Goal: Communication & Community: Ask a question

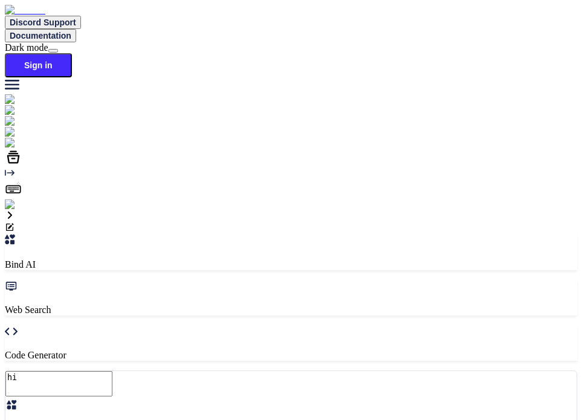
type textarea "x"
click at [16, 210] on img at bounding box center [21, 204] width 33 height 11
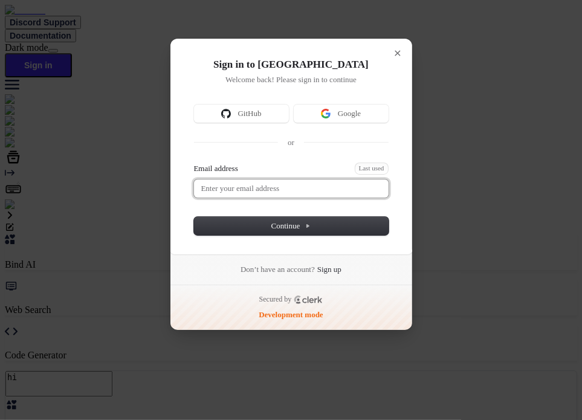
click at [260, 184] on input "Email address" at bounding box center [291, 188] width 195 height 18
click at [194, 163] on button "submit" at bounding box center [199, 165] width 10 height 4
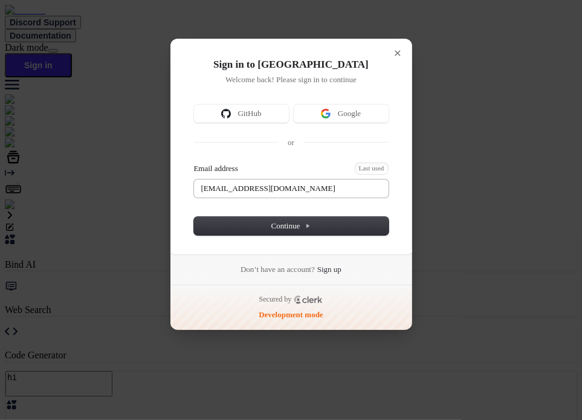
type input "testbind6@mailinator.com"
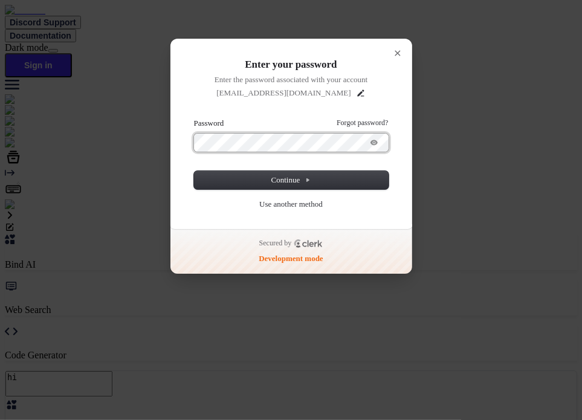
click at [194, 118] on button "submit" at bounding box center [199, 120] width 10 height 4
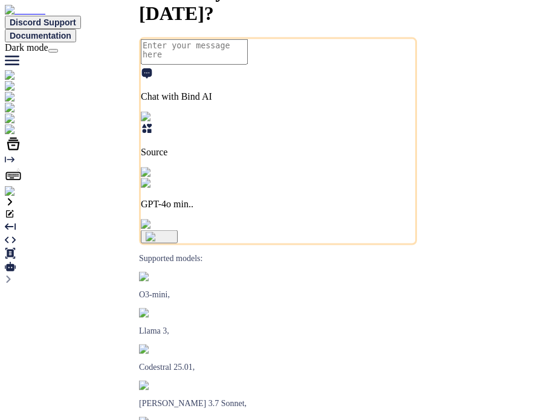
click at [15, 197] on img at bounding box center [24, 191] width 39 height 11
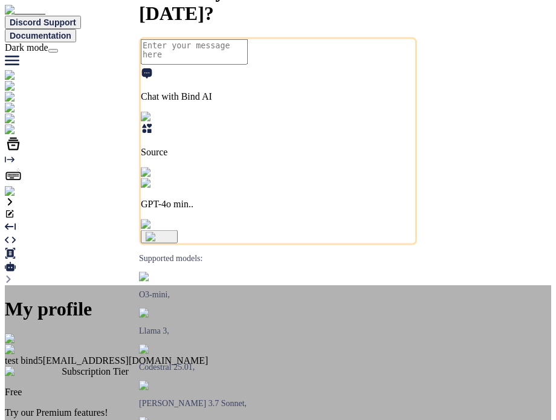
type textarea "x"
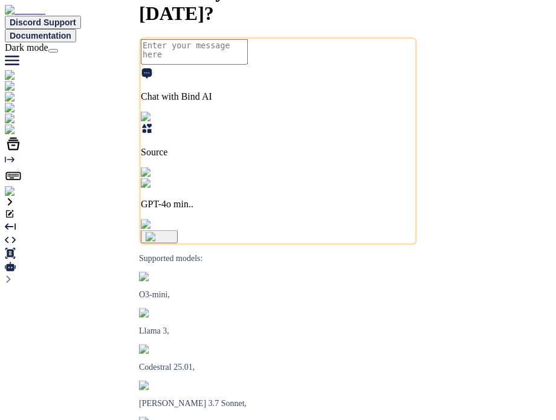
click at [15, 197] on img at bounding box center [24, 191] width 39 height 11
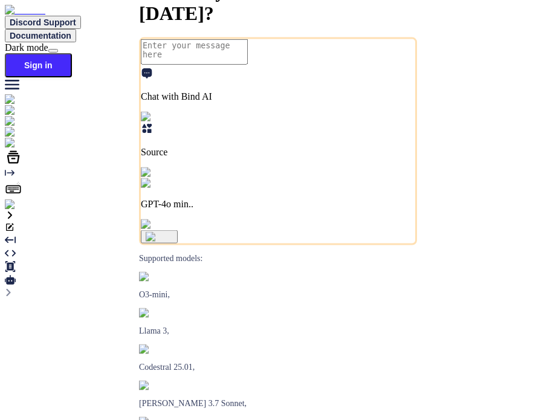
click at [22, 210] on img at bounding box center [21, 204] width 33 height 11
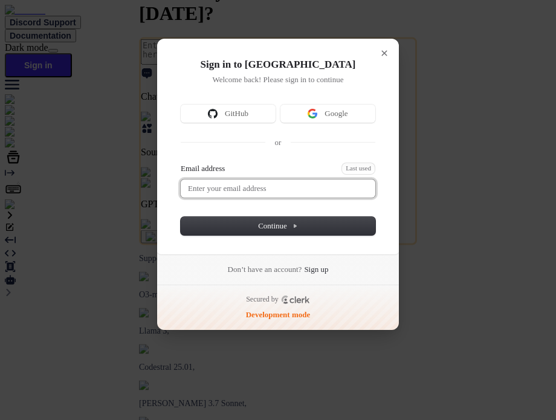
click at [270, 190] on input "Email address" at bounding box center [278, 188] width 195 height 18
type input "[EMAIL_ADDRESS][DOMAIN_NAME]"
click at [181, 163] on button "submit" at bounding box center [186, 165] width 10 height 4
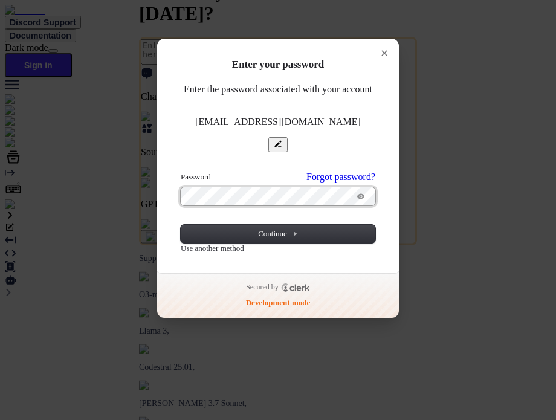
click at [181, 172] on button "submit" at bounding box center [186, 174] width 10 height 4
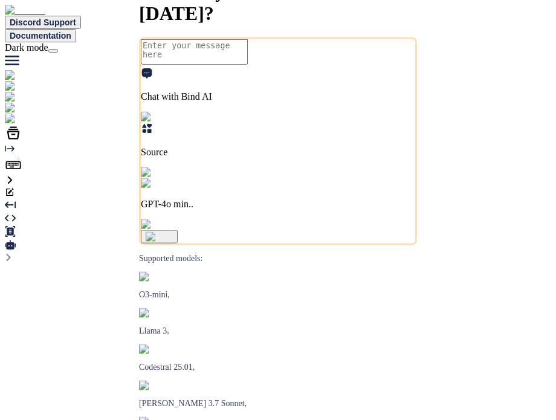
type textarea "x"
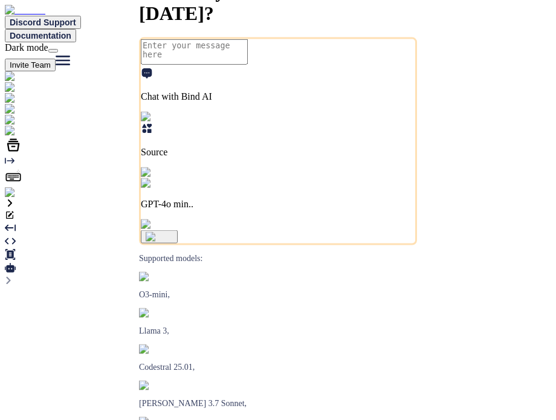
click at [21, 198] on img at bounding box center [24, 192] width 39 height 11
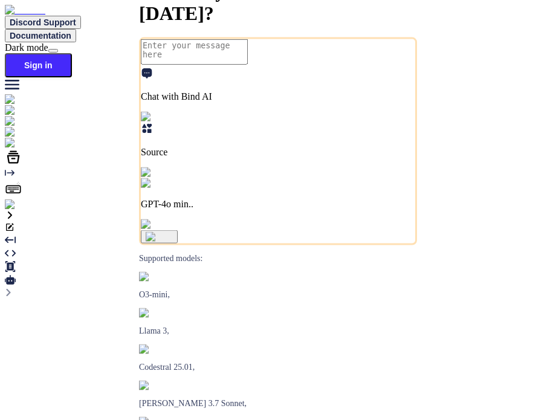
click at [19, 210] on img at bounding box center [21, 204] width 33 height 11
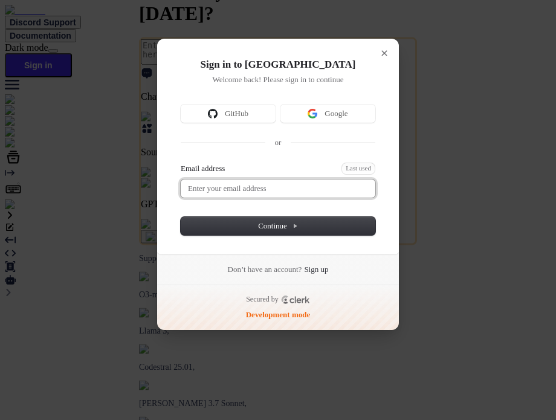
click at [253, 195] on input "Email address" at bounding box center [278, 188] width 195 height 18
type input "testbind3@mailinator.com"
click at [181, 163] on button "submit" at bounding box center [186, 165] width 10 height 4
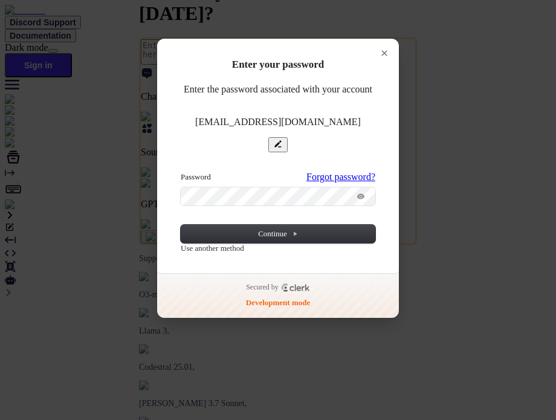
click at [181, 172] on button "submit" at bounding box center [186, 174] width 10 height 4
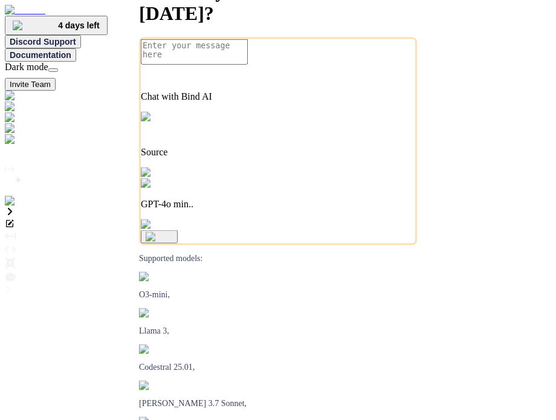
click at [15, 207] on img at bounding box center [24, 201] width 39 height 11
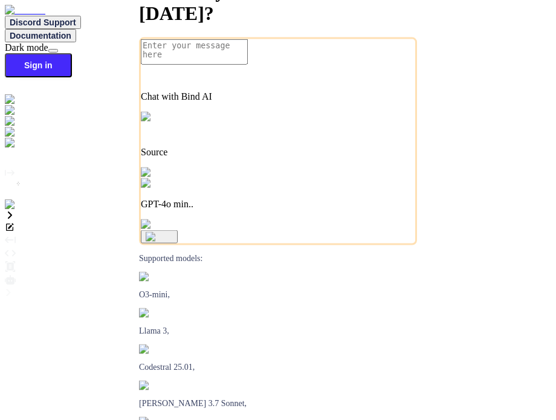
click at [13, 210] on img at bounding box center [21, 204] width 33 height 11
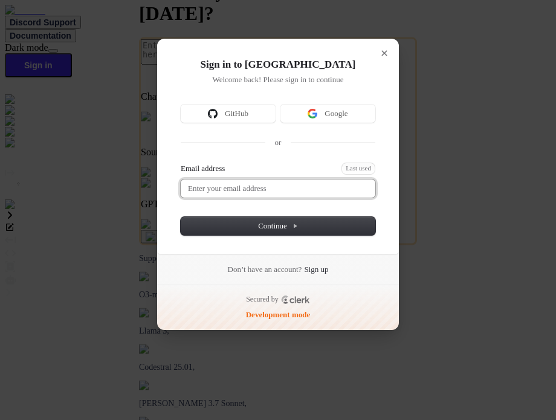
click at [282, 193] on input "Email address" at bounding box center [278, 188] width 195 height 18
type input "testbind1@mailinator.com"
click at [181, 163] on button "submit" at bounding box center [186, 165] width 10 height 4
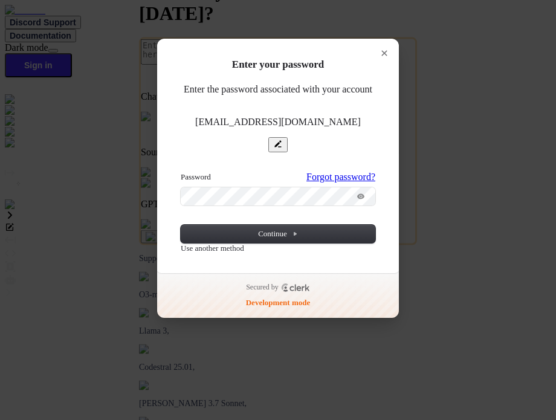
click at [181, 172] on button "submit" at bounding box center [186, 174] width 10 height 4
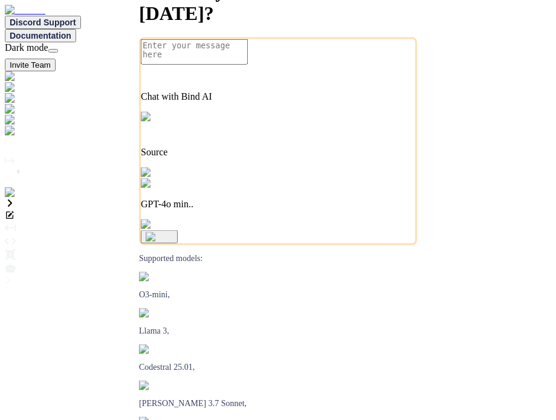
click at [16, 198] on img at bounding box center [24, 192] width 39 height 11
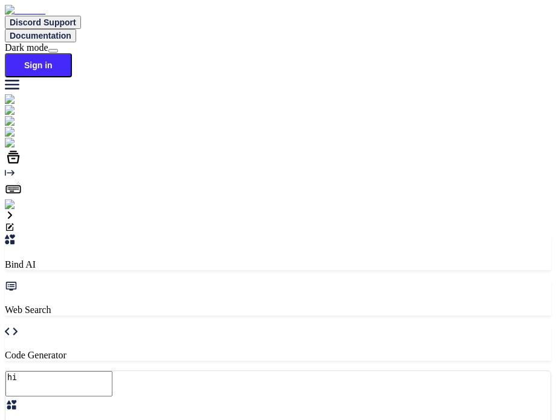
type textarea "x"
click at [24, 210] on img at bounding box center [21, 204] width 33 height 11
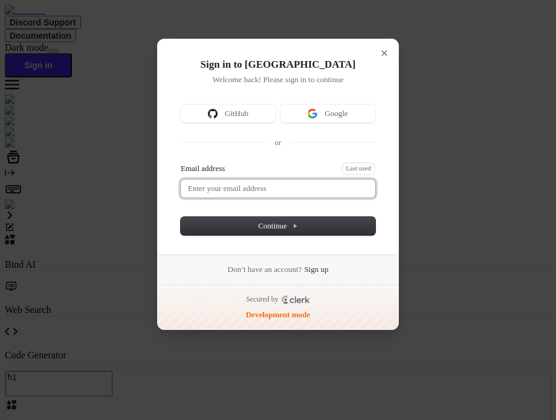
click at [273, 179] on input "Email address" at bounding box center [278, 188] width 195 height 18
type input "[EMAIL_ADDRESS][DOMAIN_NAME]"
click at [181, 163] on button "submit" at bounding box center [186, 165] width 10 height 4
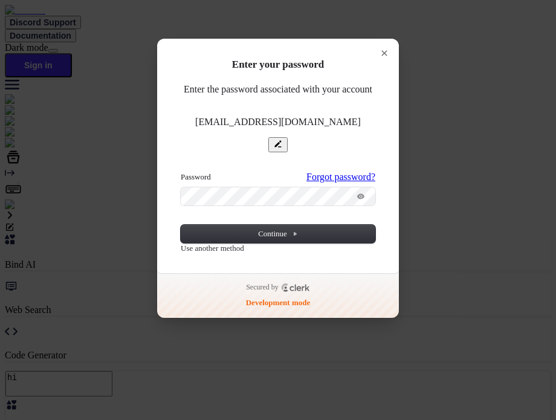
click at [181, 172] on button "submit" at bounding box center [186, 174] width 10 height 4
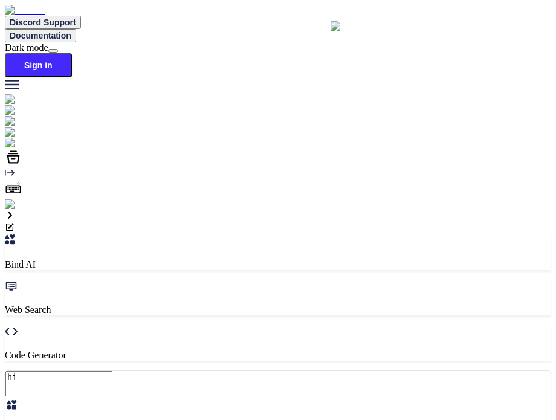
type textarea "x"
click at [15, 210] on img at bounding box center [21, 204] width 33 height 11
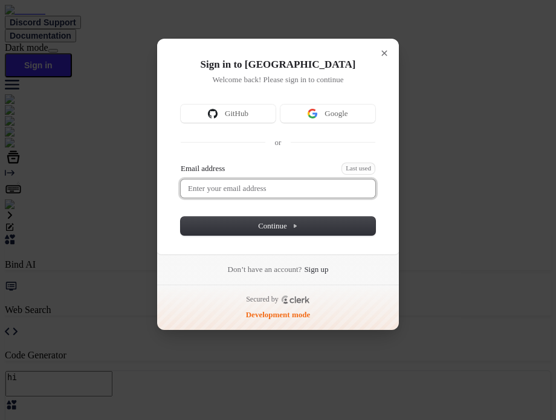
click at [269, 192] on input "Email address" at bounding box center [278, 188] width 195 height 18
type input "[EMAIL_ADDRESS][DOMAIN_NAME]"
click at [181, 163] on button "submit" at bounding box center [186, 165] width 10 height 4
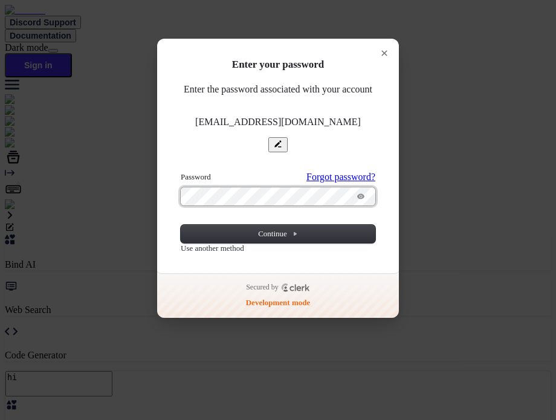
click at [181, 172] on button "submit" at bounding box center [186, 174] width 10 height 4
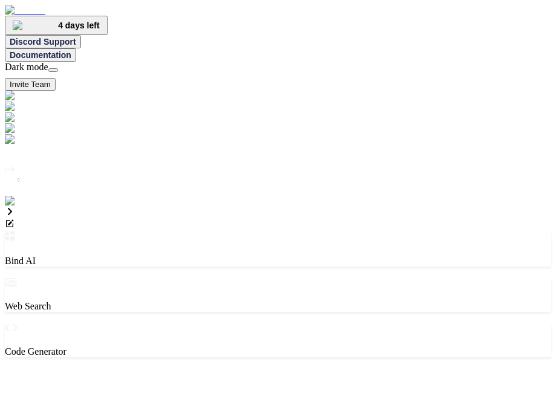
click at [277, 367] on div at bounding box center [278, 367] width 546 height 0
click at [20, 207] on img at bounding box center [24, 201] width 39 height 11
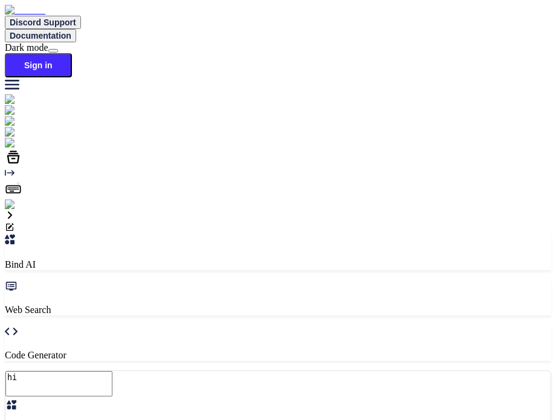
type textarea "x"
click at [10, 210] on img at bounding box center [21, 204] width 33 height 11
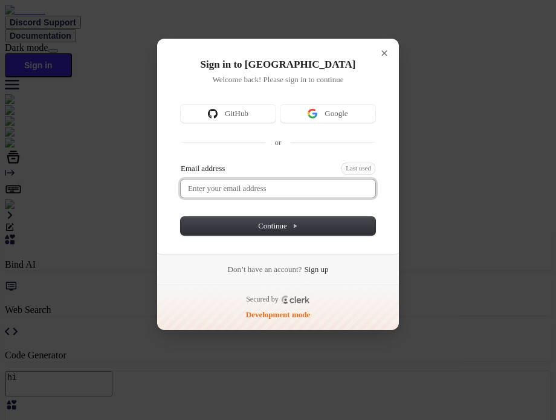
click at [245, 179] on input "Email address" at bounding box center [278, 188] width 195 height 18
type input "testbind3@mailinator.com"
click at [181, 163] on button "submit" at bounding box center [186, 165] width 10 height 4
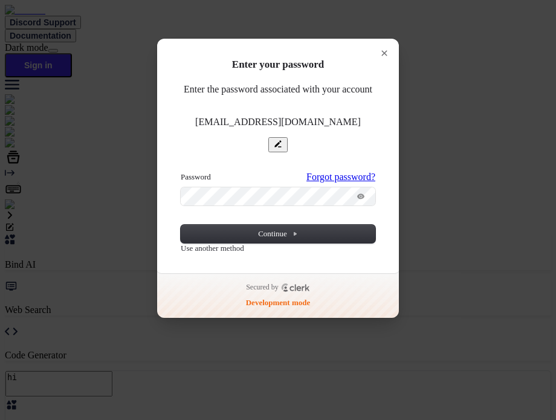
click at [181, 172] on button "submit" at bounding box center [186, 174] width 10 height 4
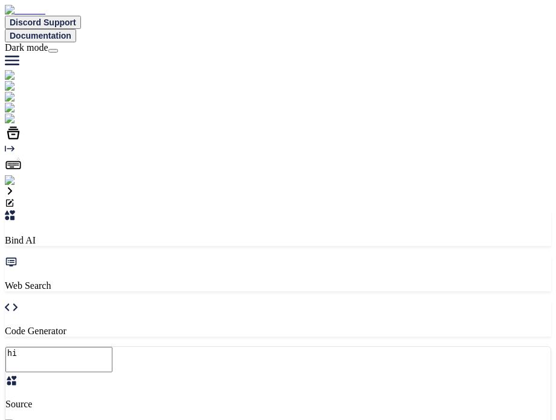
type textarea "hi"
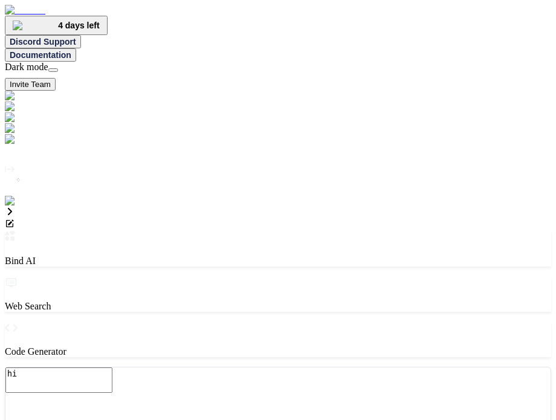
click at [112, 367] on textarea "hi" at bounding box center [58, 379] width 107 height 25
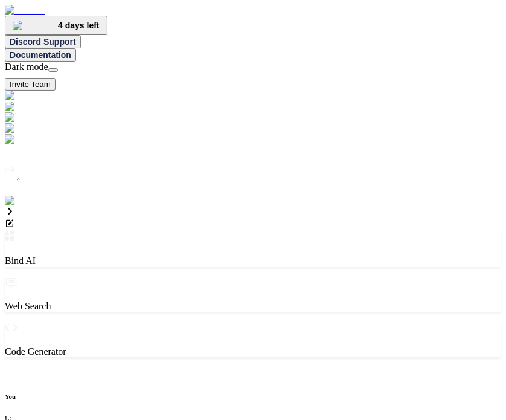
type textarea "x"
drag, startPoint x: 282, startPoint y: 300, endPoint x: 280, endPoint y: 310, distance: 10.6
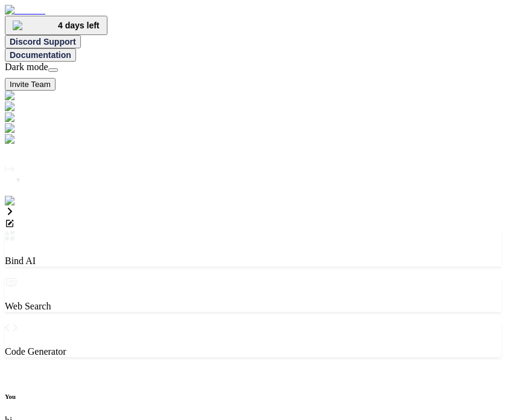
click at [21, 207] on img at bounding box center [24, 201] width 39 height 11
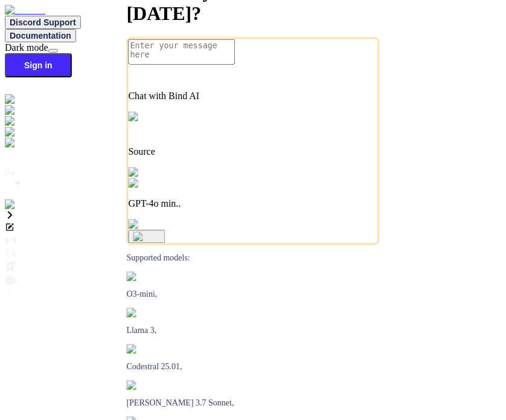
click at [18, 210] on img at bounding box center [21, 204] width 33 height 11
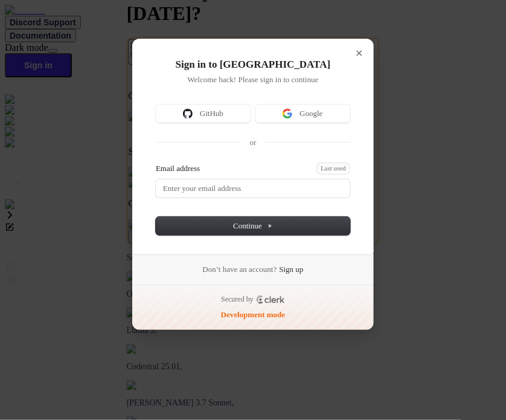
click at [243, 177] on div "Email address Last used" at bounding box center [253, 180] width 195 height 35
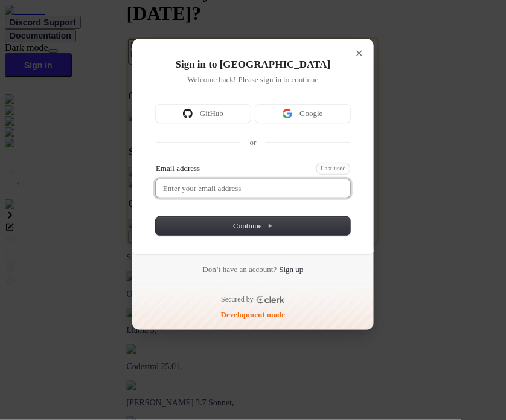
click at [236, 181] on input "Email address" at bounding box center [253, 188] width 195 height 18
type input "testbind6@mailinator.com"
click at [156, 163] on button "submit" at bounding box center [161, 165] width 10 height 4
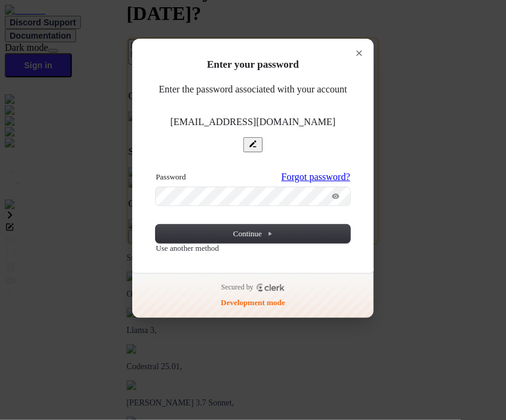
click at [156, 172] on button "submit" at bounding box center [161, 174] width 10 height 4
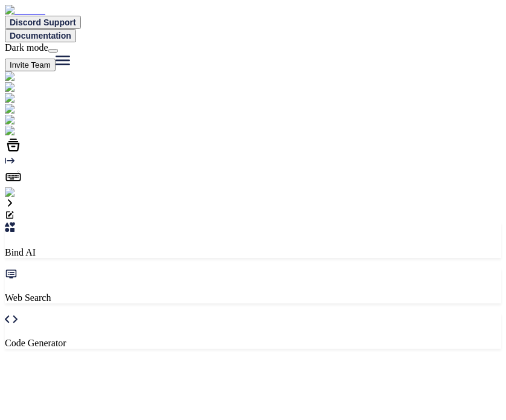
type textarea "x"
